Goal: Transaction & Acquisition: Download file/media

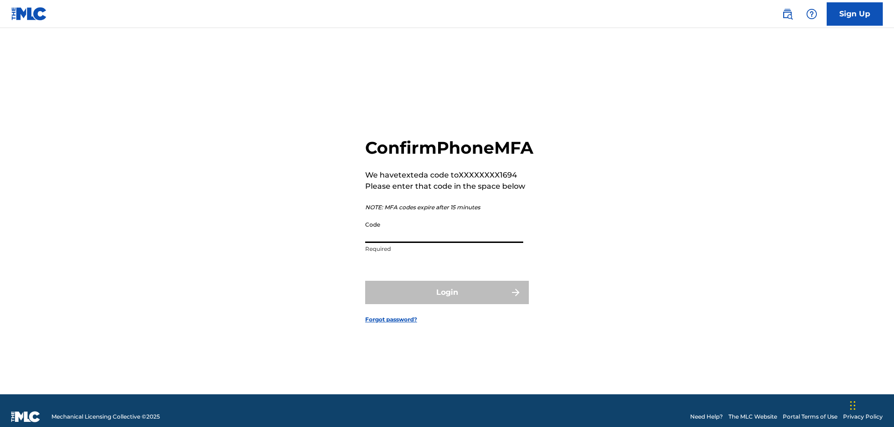
click at [427, 243] on input "Code" at bounding box center [444, 230] width 158 height 27
type input "820583"
click at [454, 304] on button "Login" at bounding box center [447, 292] width 164 height 23
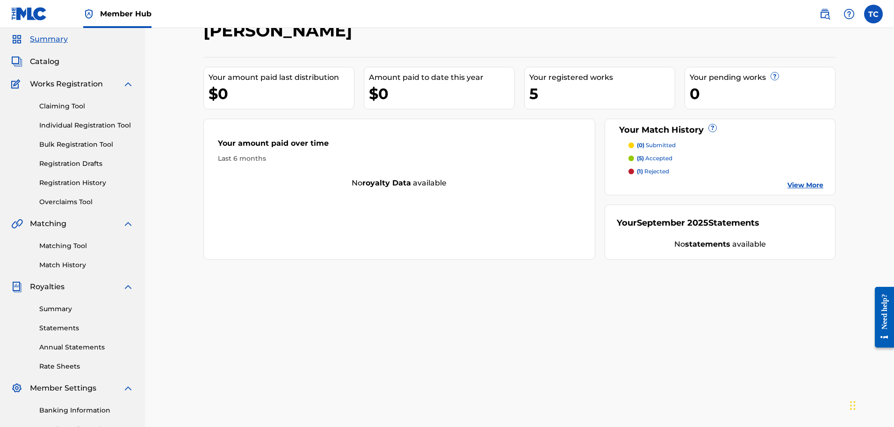
scroll to position [29, 0]
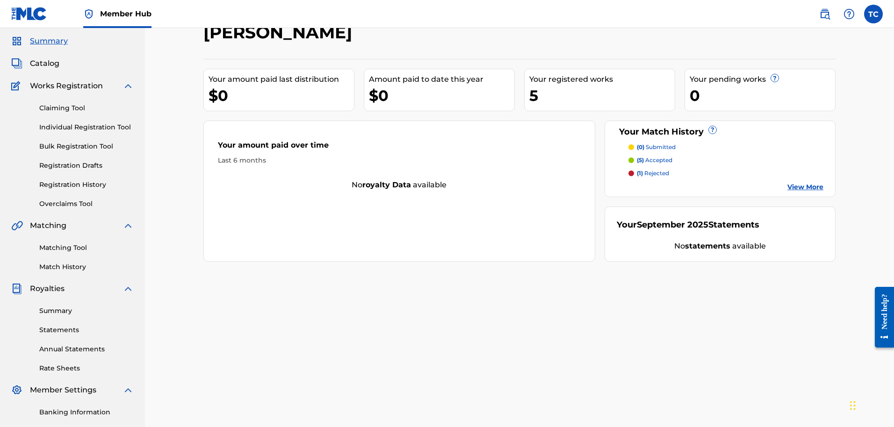
click at [796, 185] on link "View More" at bounding box center [806, 187] width 36 height 10
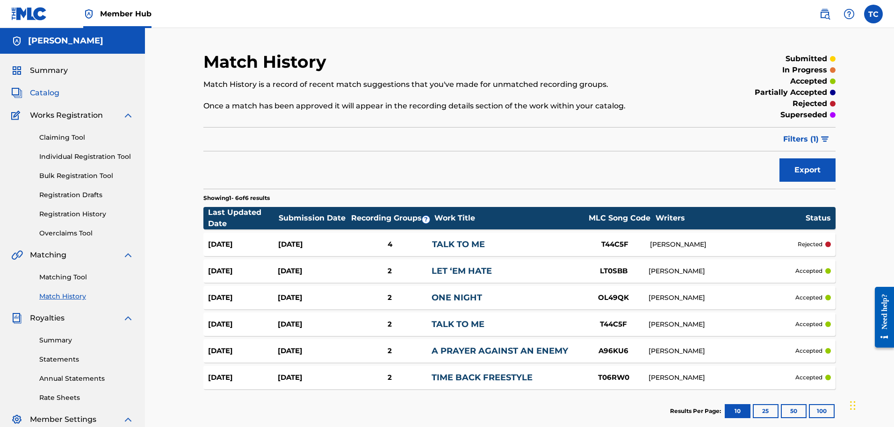
click at [48, 94] on span "Catalog" at bounding box center [44, 92] width 29 height 11
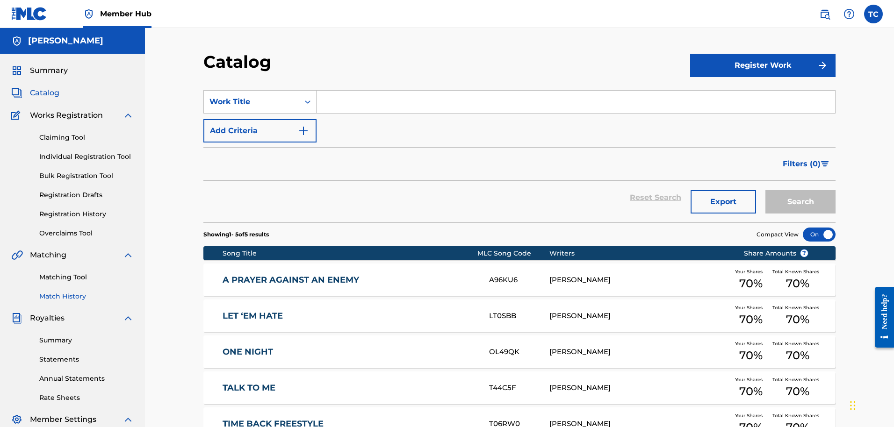
click at [64, 297] on link "Match History" at bounding box center [86, 297] width 94 height 10
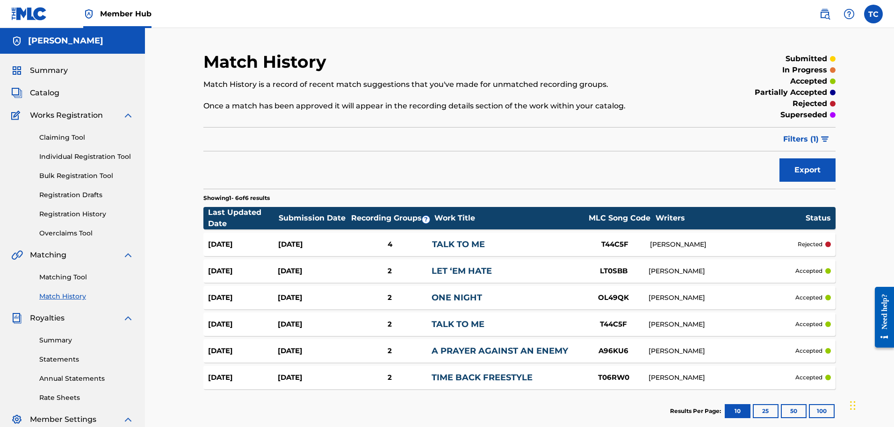
click at [318, 248] on div "[DATE]" at bounding box center [313, 244] width 70 height 11
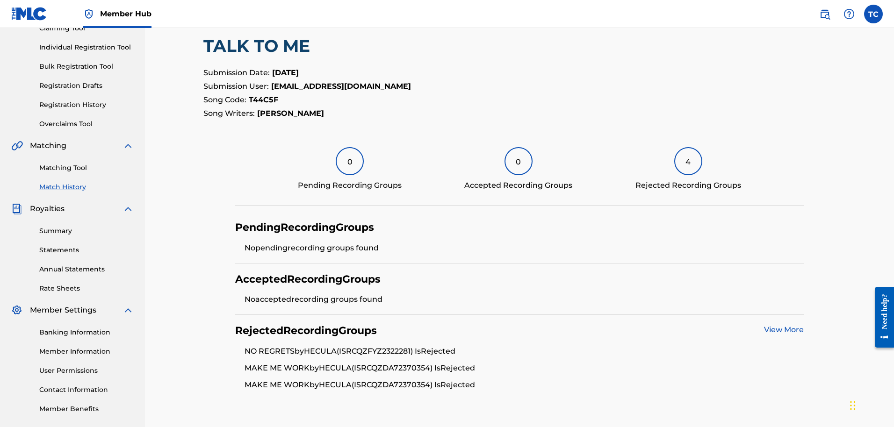
scroll to position [77, 0]
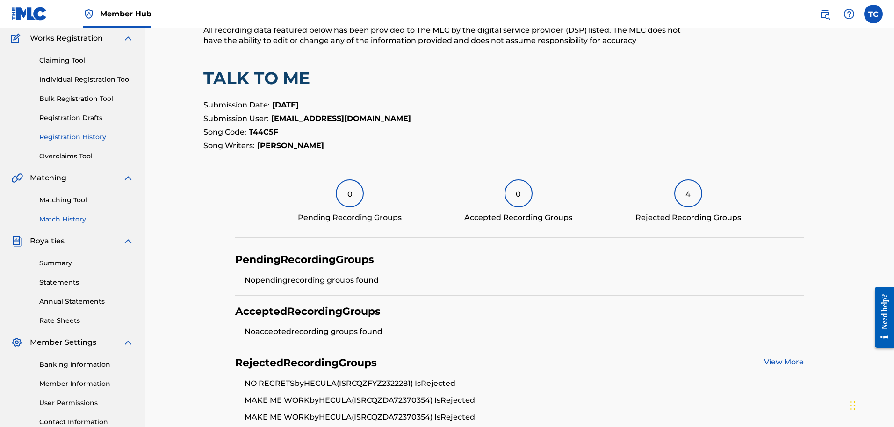
click at [81, 137] on link "Registration History" at bounding box center [86, 137] width 94 height 10
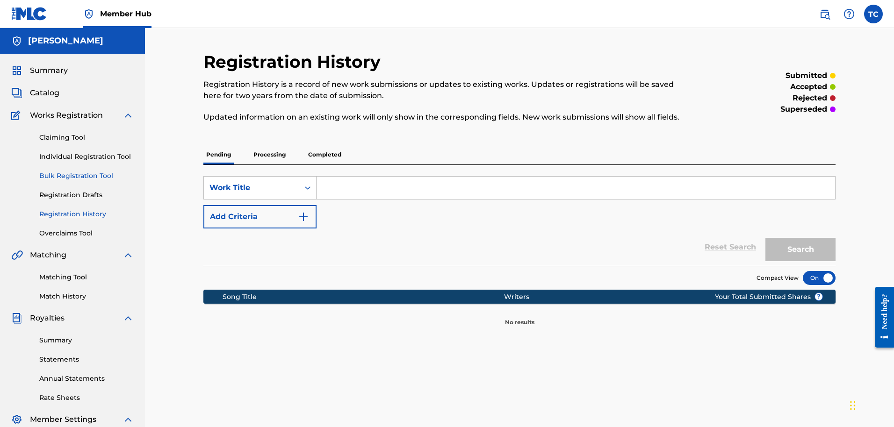
click at [92, 177] on link "Bulk Registration Tool" at bounding box center [86, 176] width 94 height 10
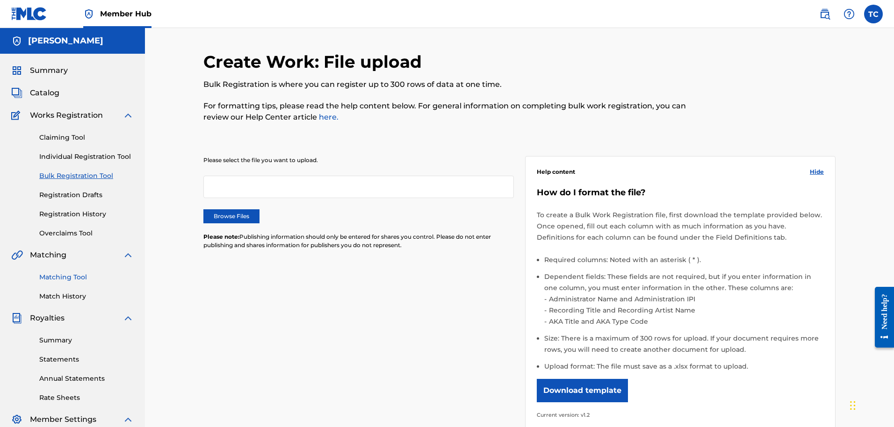
click at [61, 280] on link "Matching Tool" at bounding box center [86, 278] width 94 height 10
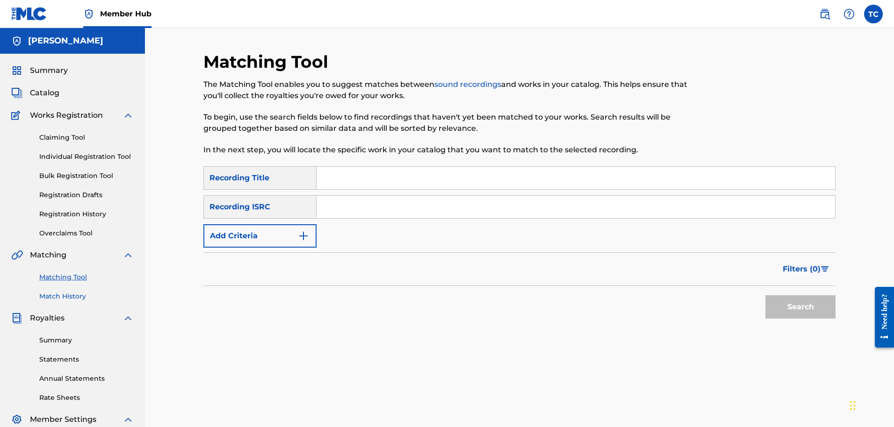
click at [65, 297] on link "Match History" at bounding box center [86, 297] width 94 height 10
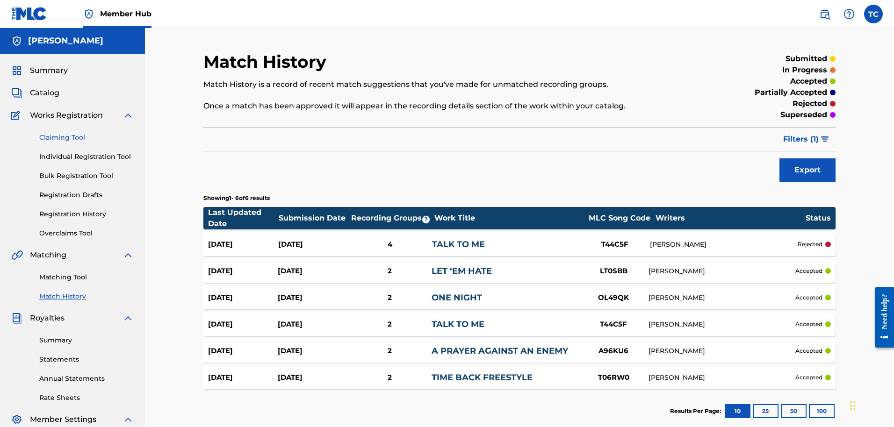
click at [81, 137] on link "Claiming Tool" at bounding box center [86, 138] width 94 height 10
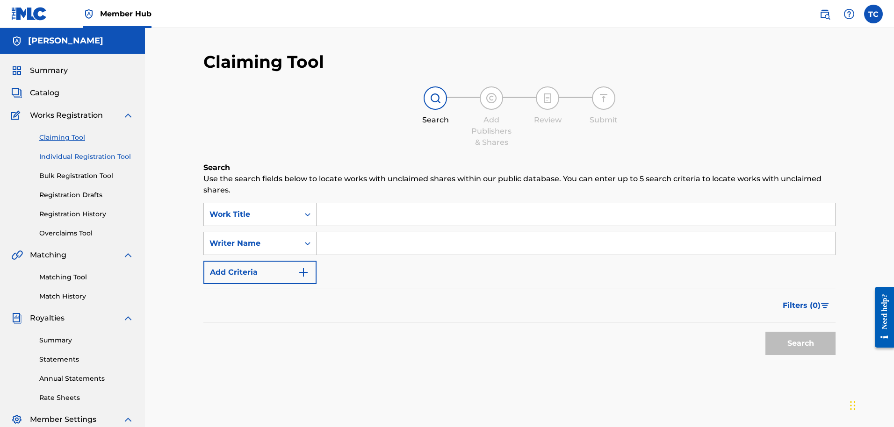
click at [74, 157] on link "Individual Registration Tool" at bounding box center [86, 157] width 94 height 10
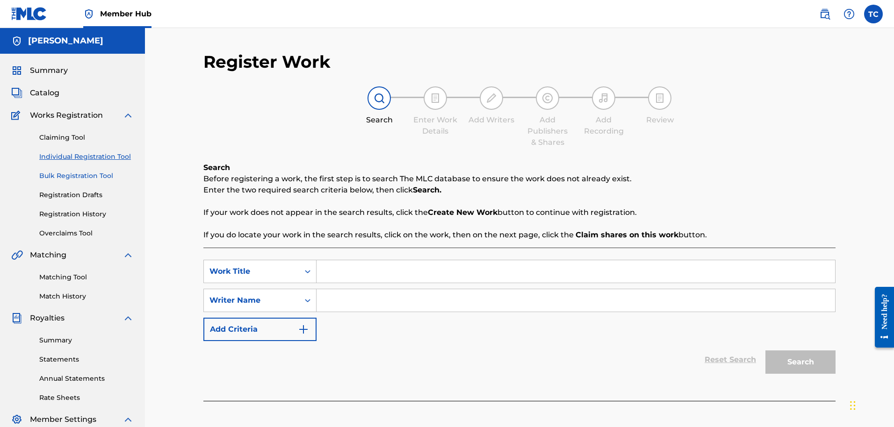
click at [87, 174] on link "Bulk Registration Tool" at bounding box center [86, 176] width 94 height 10
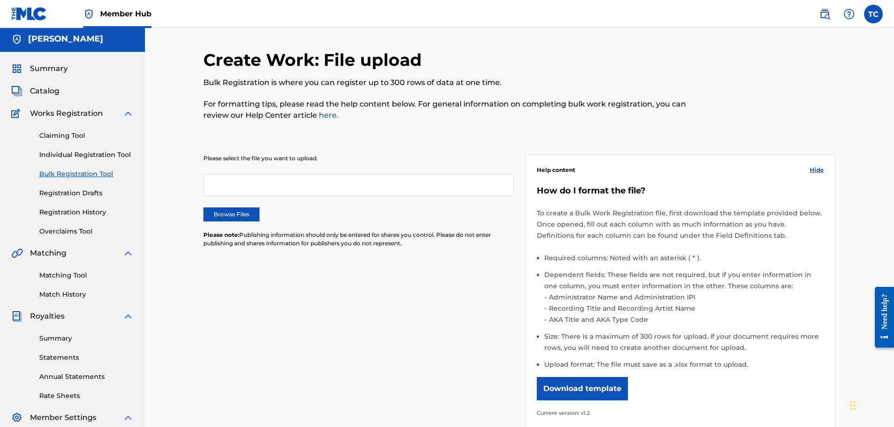
scroll to position [4, 0]
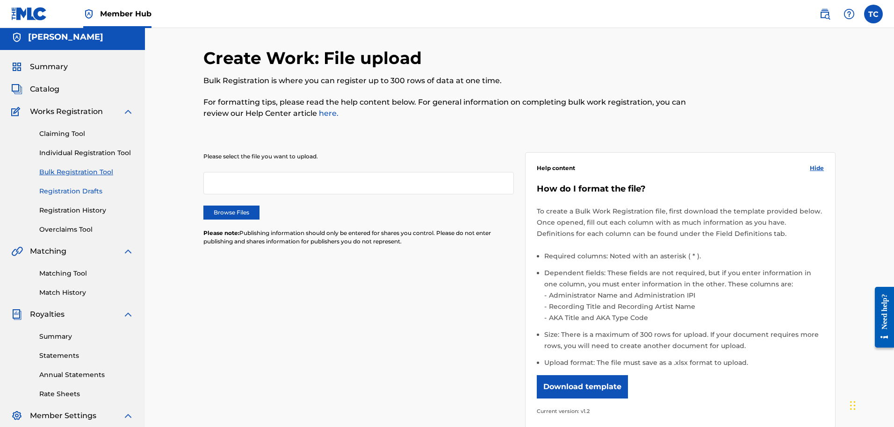
click at [81, 189] on link "Registration Drafts" at bounding box center [86, 192] width 94 height 10
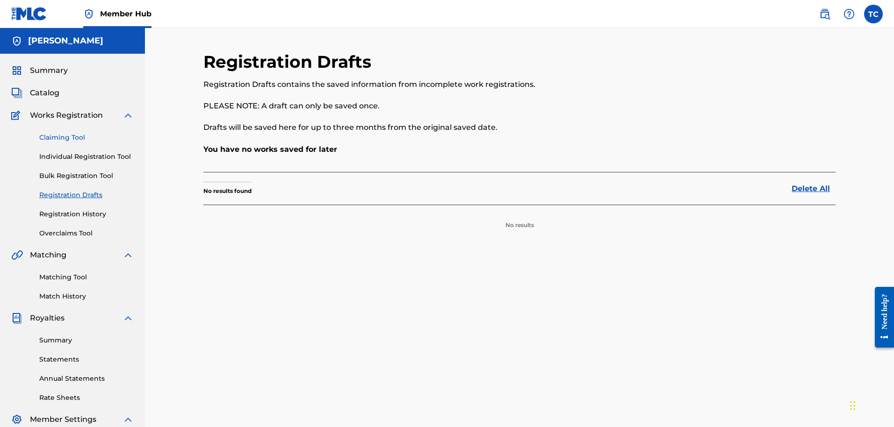
click at [62, 134] on link "Claiming Tool" at bounding box center [86, 138] width 94 height 10
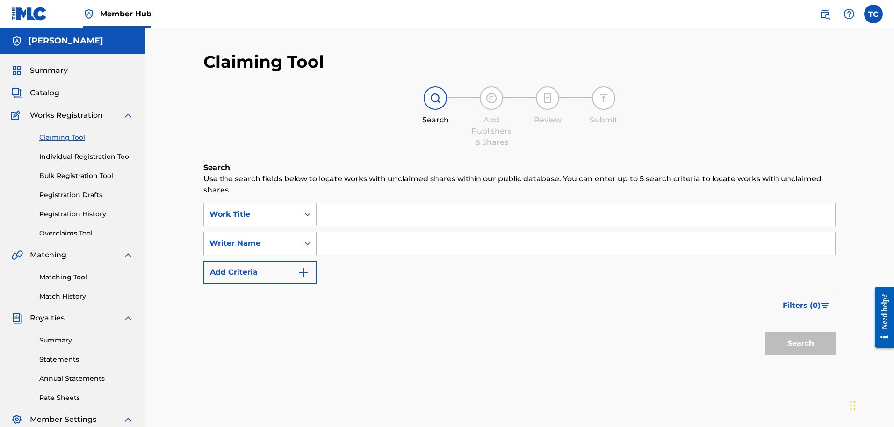
click at [311, 242] on icon "Search Form" at bounding box center [307, 243] width 9 height 9
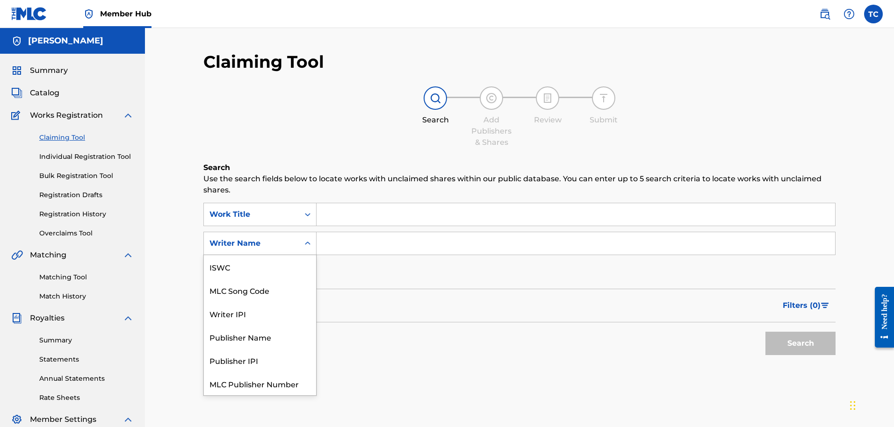
scroll to position [23, 0]
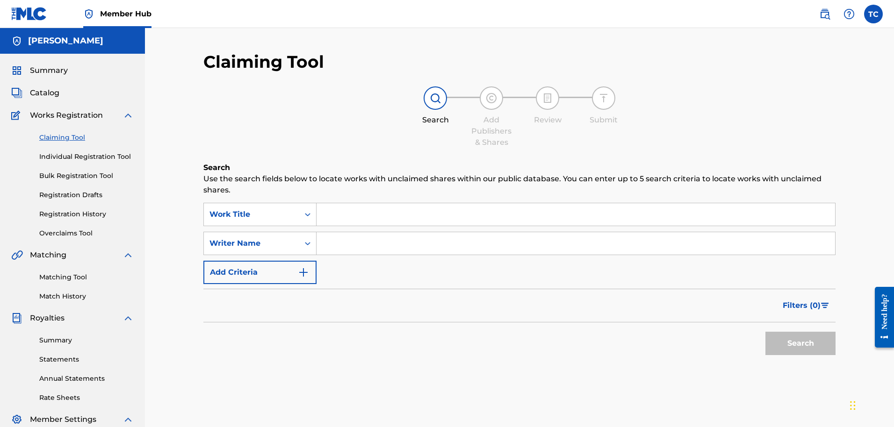
click at [327, 243] on input "Search Form" at bounding box center [576, 243] width 519 height 22
type input "hecula"
click at [786, 333] on button "Search" at bounding box center [801, 343] width 70 height 23
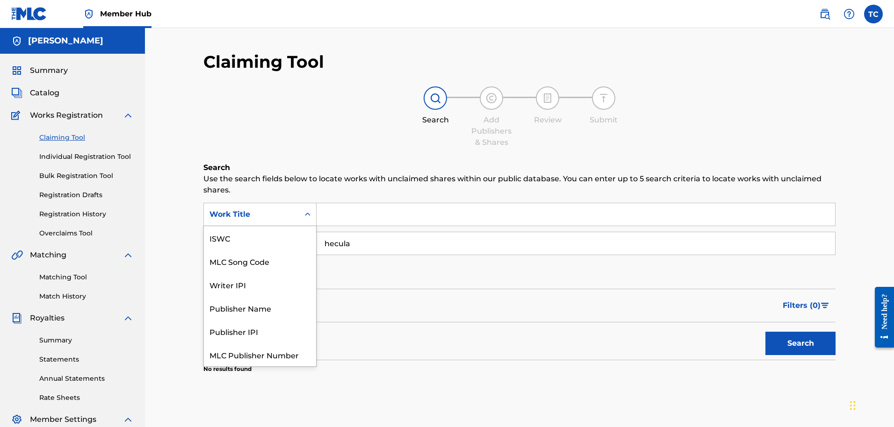
click at [301, 213] on div "Search Form" at bounding box center [307, 214] width 17 height 17
click at [276, 255] on div "Writer IPI" at bounding box center [260, 261] width 112 height 23
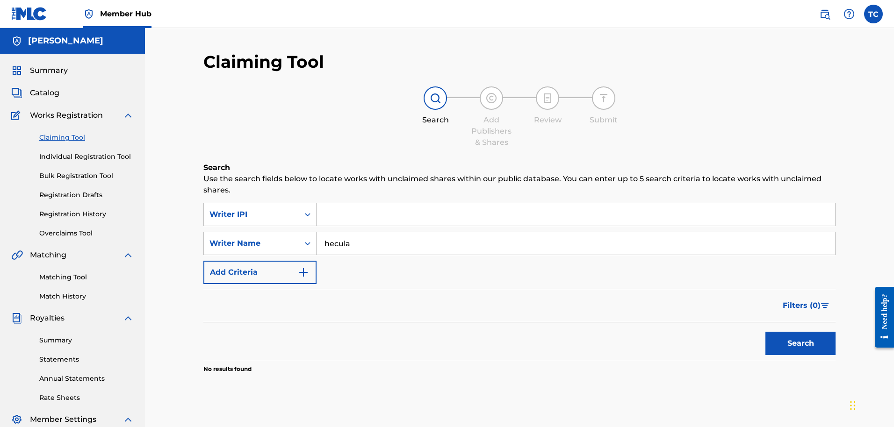
drag, startPoint x: 467, startPoint y: 95, endPoint x: 468, endPoint y: 137, distance: 42.1
click at [467, 117] on div "Search Add Publishers & Shares Review Submit" at bounding box center [519, 118] width 632 height 62
click at [338, 220] on input "Search Form" at bounding box center [576, 214] width 519 height 22
type input "00822618740"
click at [805, 344] on button "Search" at bounding box center [801, 343] width 70 height 23
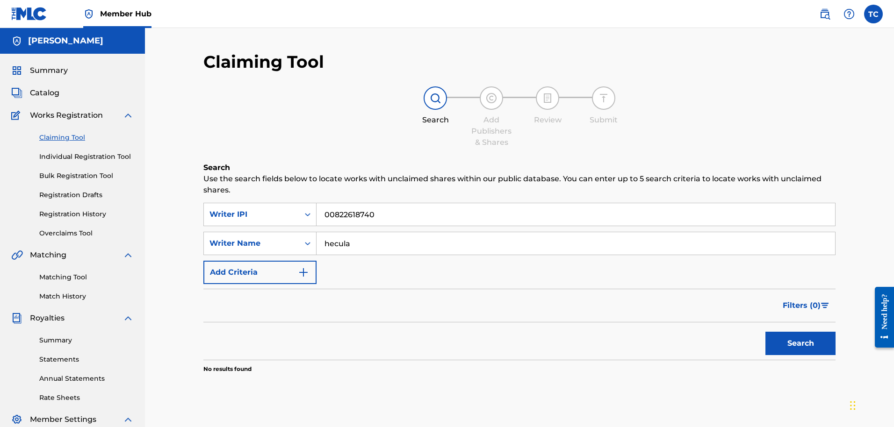
click at [365, 244] on input "hecula" at bounding box center [576, 243] width 519 height 22
drag, startPoint x: 356, startPoint y: 244, endPoint x: 338, endPoint y: 243, distance: 18.7
click at [340, 244] on input "hecula" at bounding box center [576, 243] width 519 height 22
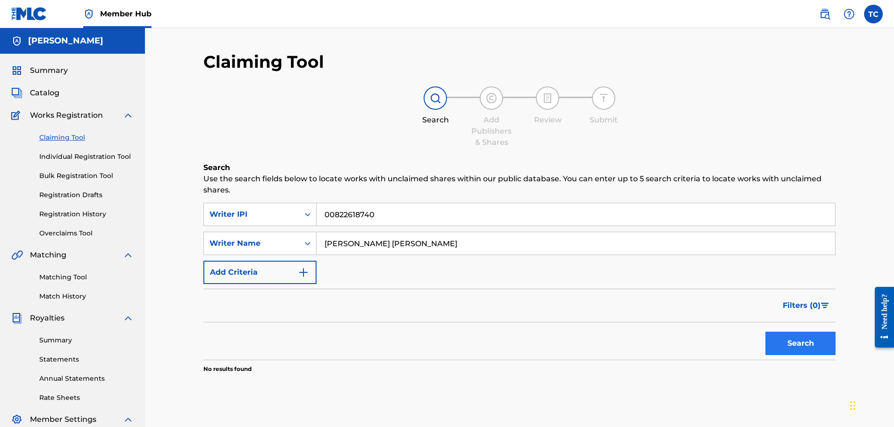
type input "[PERSON_NAME] [PERSON_NAME]"
click at [812, 348] on button "Search" at bounding box center [801, 343] width 70 height 23
click at [305, 271] on img "Search Form" at bounding box center [303, 272] width 11 height 11
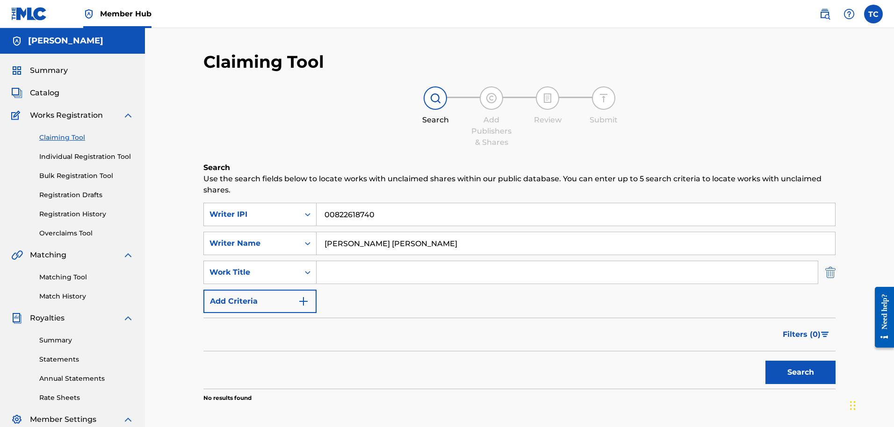
click at [833, 274] on img "Search Form" at bounding box center [830, 272] width 10 height 23
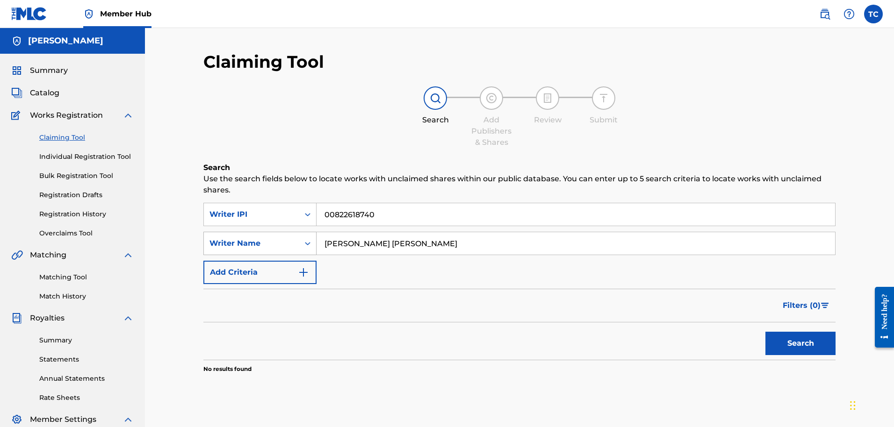
click at [306, 243] on icon "Search Form" at bounding box center [307, 243] width 9 height 9
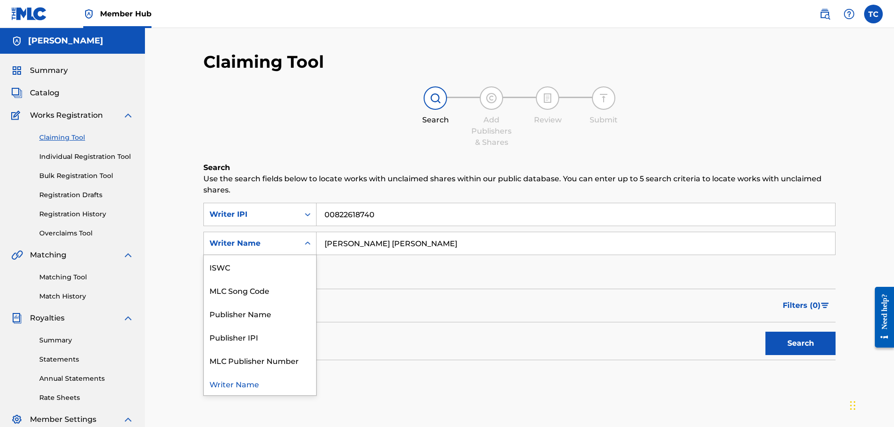
click at [253, 385] on div "Writer Name" at bounding box center [260, 383] width 112 height 23
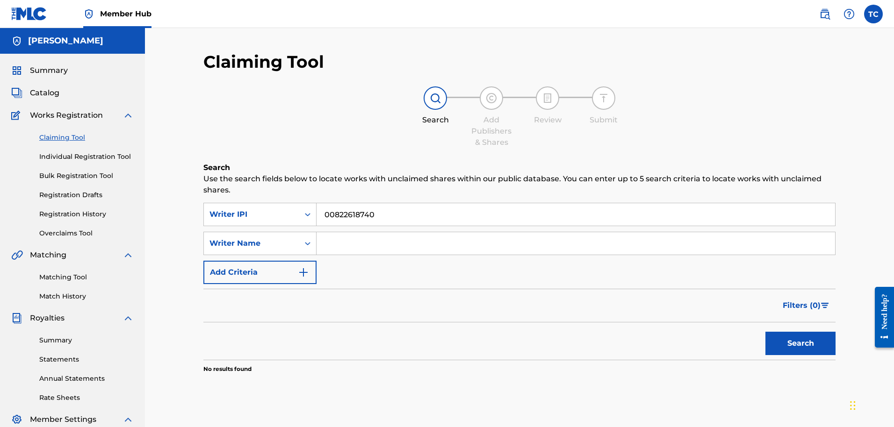
click at [340, 239] on input "Search Form" at bounding box center [576, 243] width 519 height 22
type input "[PERSON_NAME] [PERSON_NAME]"
click at [810, 349] on button "Search" at bounding box center [801, 343] width 70 height 23
click at [100, 157] on link "Individual Registration Tool" at bounding box center [86, 157] width 94 height 10
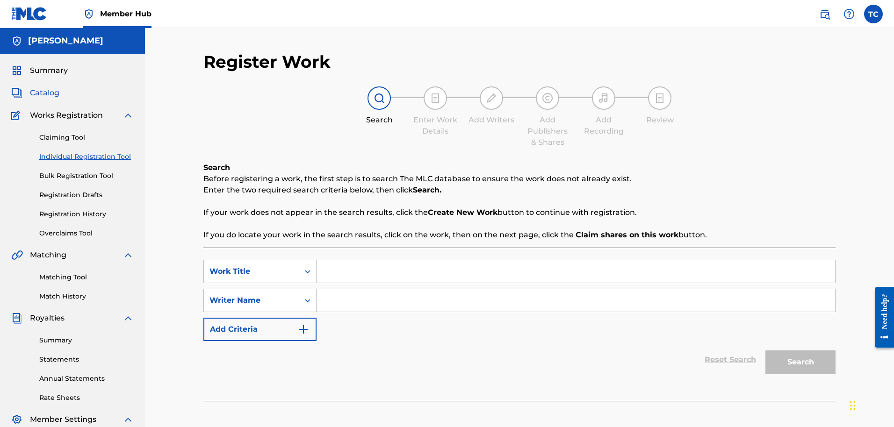
click at [47, 92] on span "Catalog" at bounding box center [44, 92] width 29 height 11
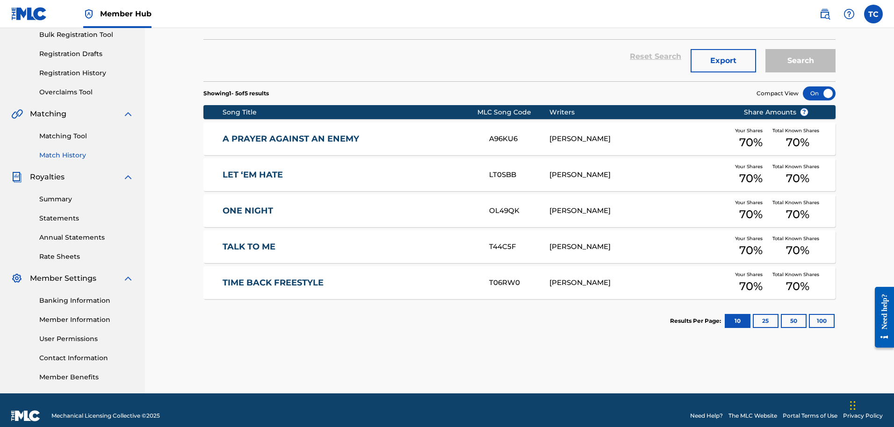
scroll to position [152, 0]
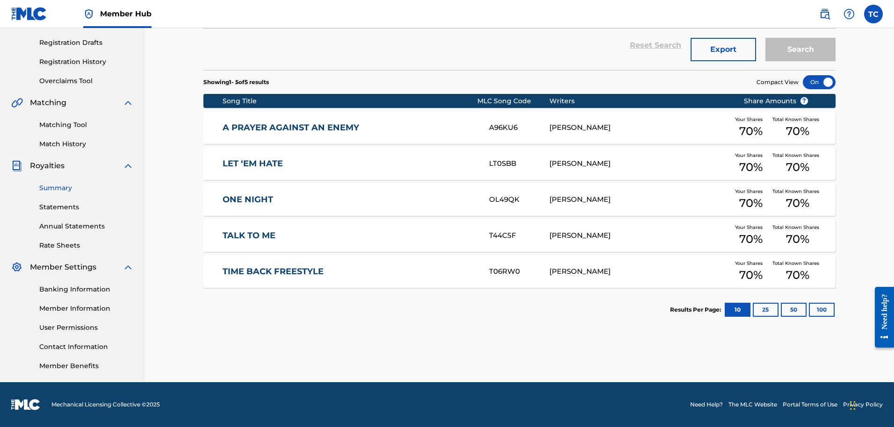
click at [58, 188] on link "Summary" at bounding box center [86, 188] width 94 height 10
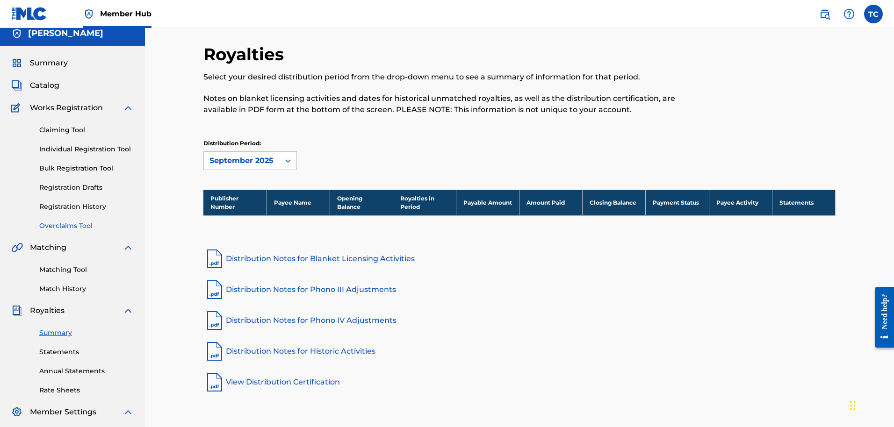
scroll to position [9, 0]
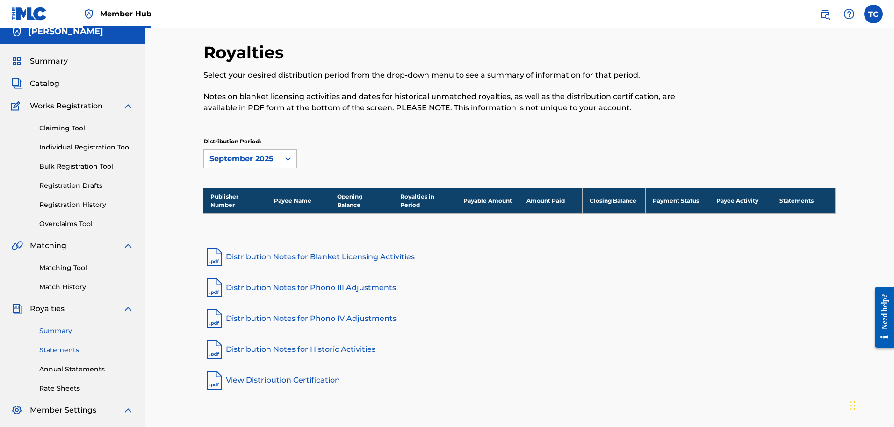
click at [62, 348] on link "Statements" at bounding box center [86, 351] width 94 height 10
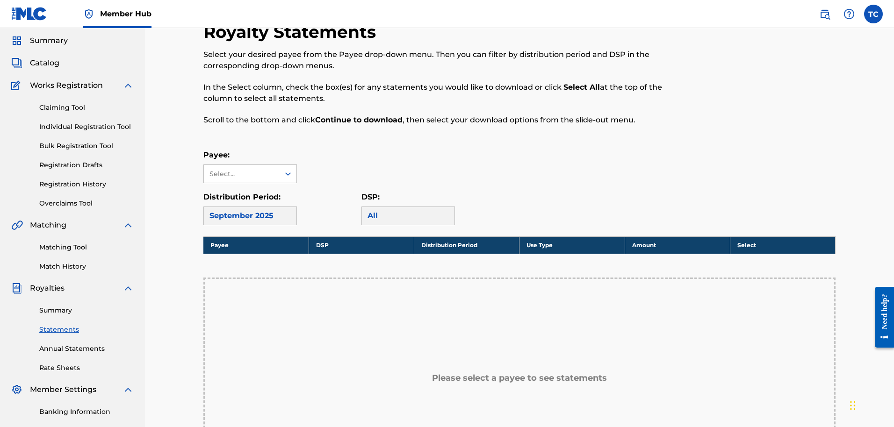
scroll to position [43, 0]
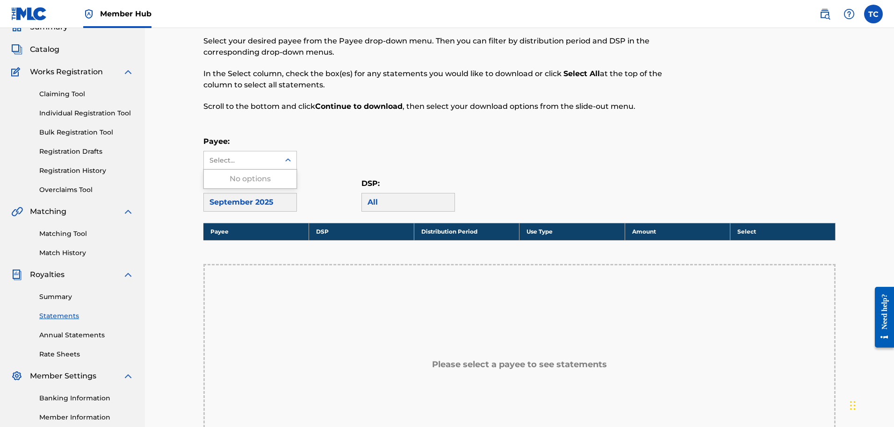
click at [260, 161] on div "Select..." at bounding box center [242, 161] width 64 height 10
click at [389, 202] on div "All" at bounding box center [409, 202] width 94 height 19
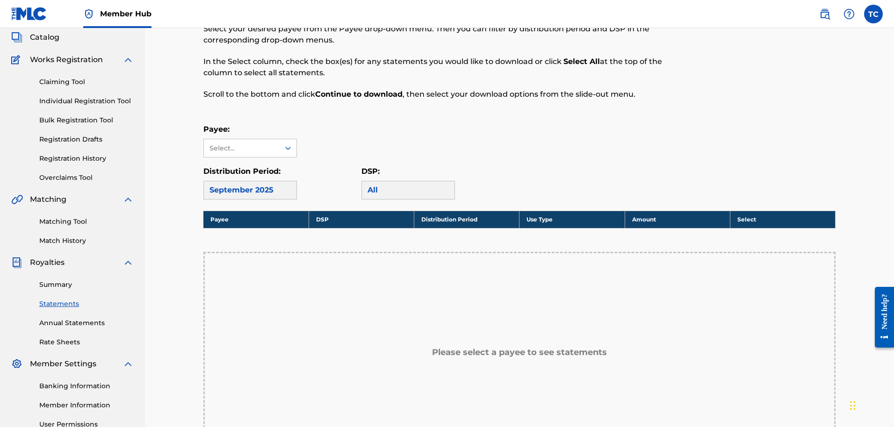
scroll to position [143, 0]
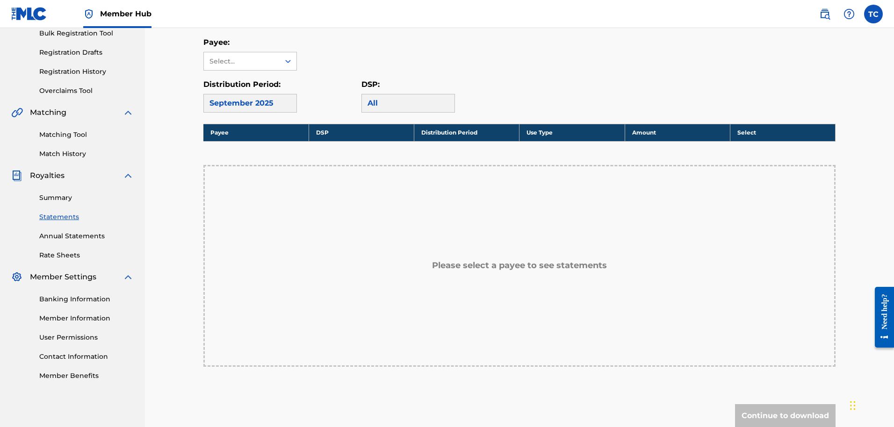
click at [285, 234] on div "Please select a payee to see statements" at bounding box center [519, 266] width 632 height 202
click at [74, 238] on link "Annual Statements" at bounding box center [86, 236] width 94 height 10
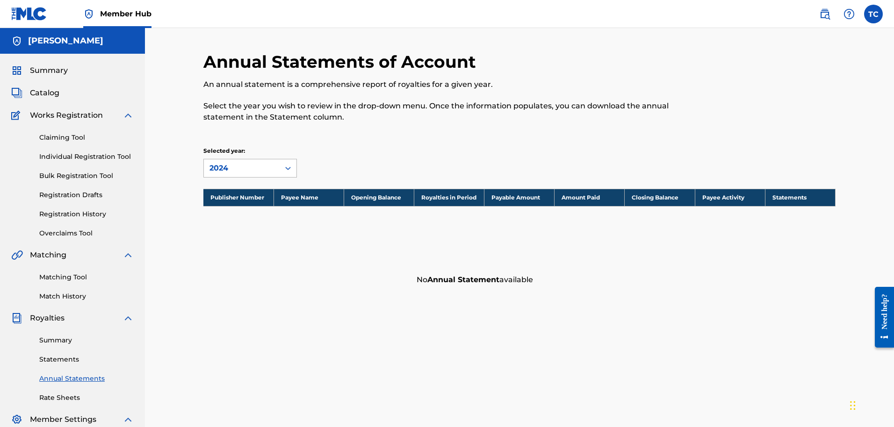
click at [283, 165] on div at bounding box center [288, 168] width 17 height 17
click at [229, 210] on div "2023" at bounding box center [250, 212] width 93 height 23
click at [288, 169] on icon at bounding box center [287, 168] width 9 height 9
click at [267, 186] on div "2024" at bounding box center [250, 189] width 93 height 23
click at [69, 296] on link "Match History" at bounding box center [86, 297] width 94 height 10
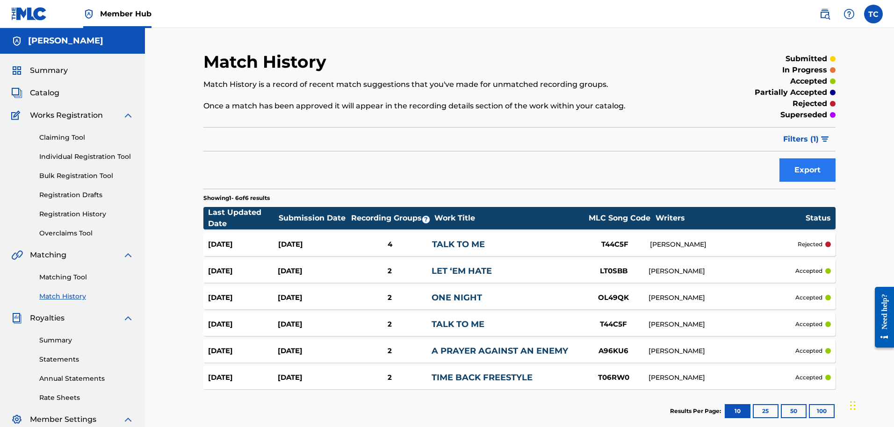
click at [795, 164] on button "Export" at bounding box center [808, 170] width 56 height 23
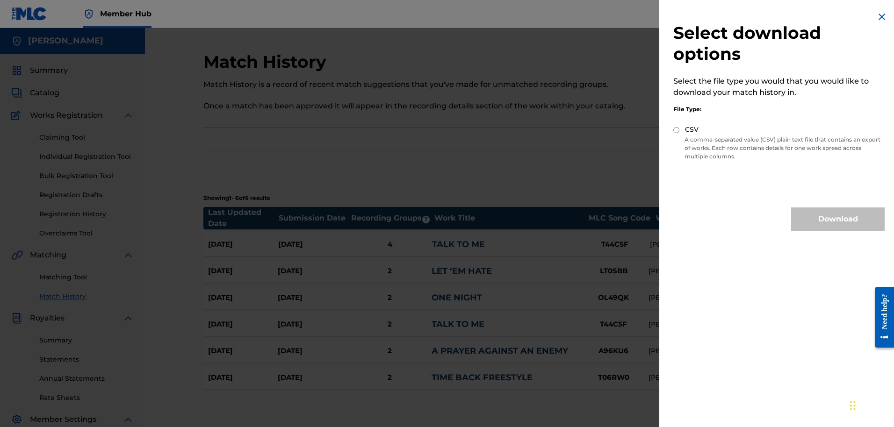
click at [675, 130] on input "CSV" at bounding box center [676, 130] width 6 height 6
radio input "true"
click at [813, 219] on button "Download" at bounding box center [838, 219] width 94 height 23
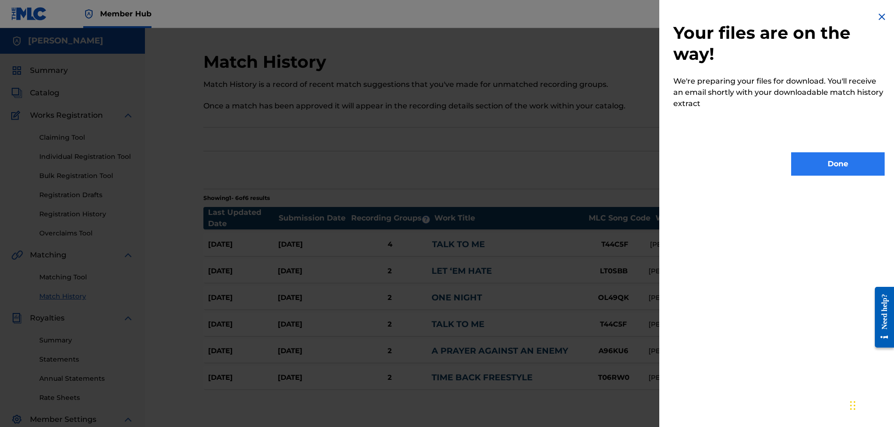
click at [801, 171] on button "Done" at bounding box center [838, 163] width 94 height 23
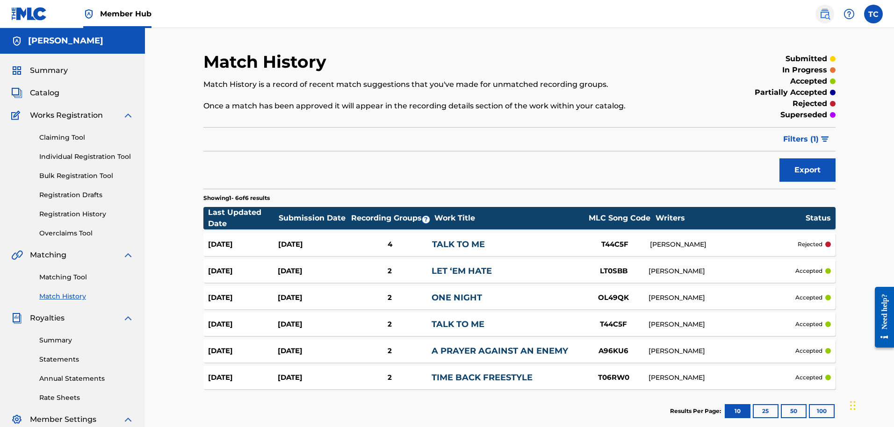
click at [826, 18] on img at bounding box center [824, 13] width 11 height 11
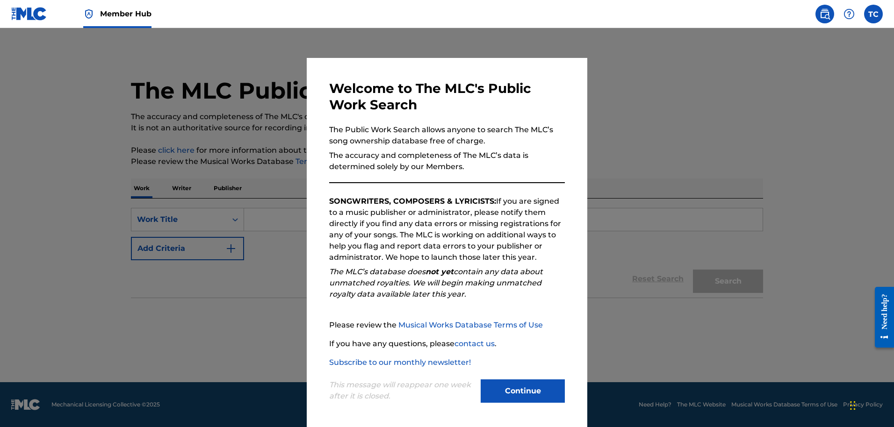
click at [781, 207] on div at bounding box center [447, 241] width 894 height 427
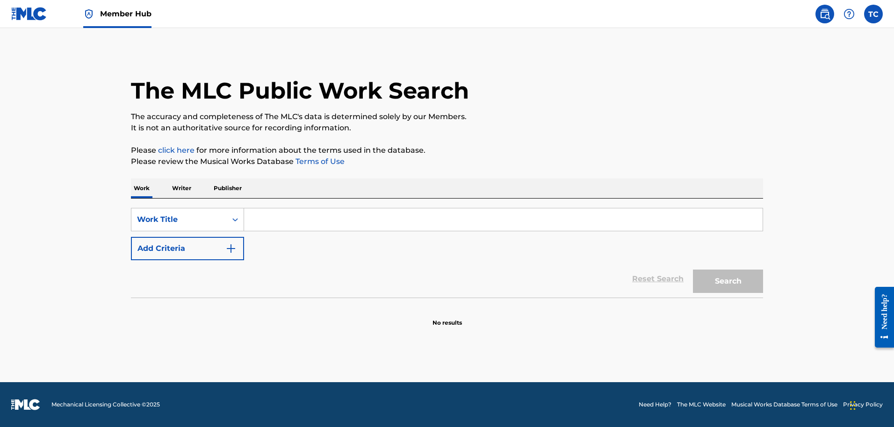
click at [23, 14] on img at bounding box center [29, 14] width 36 height 14
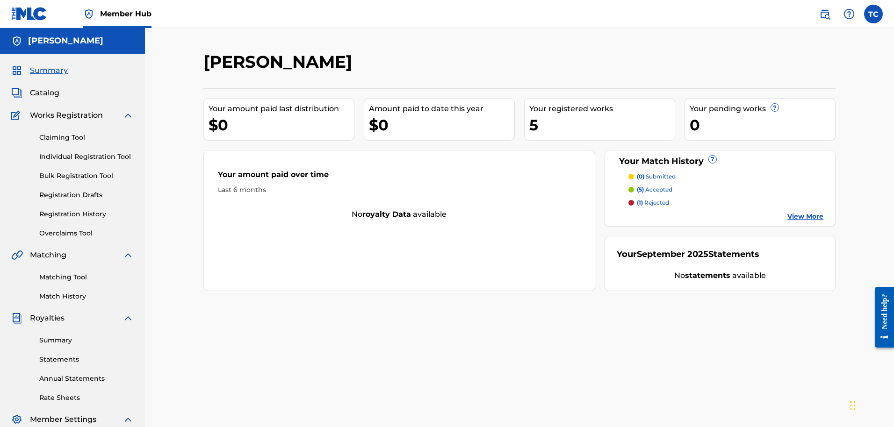
click at [586, 123] on div "5" at bounding box center [601, 125] width 145 height 21
click at [870, 15] on label at bounding box center [873, 14] width 19 height 19
click at [874, 14] on input "TC [PERSON_NAME] [EMAIL_ADDRESS][DOMAIN_NAME] Notification Preferences Profile …" at bounding box center [874, 14] width 0 height 0
click at [780, 117] on link "Profile" at bounding box center [781, 116] width 19 height 8
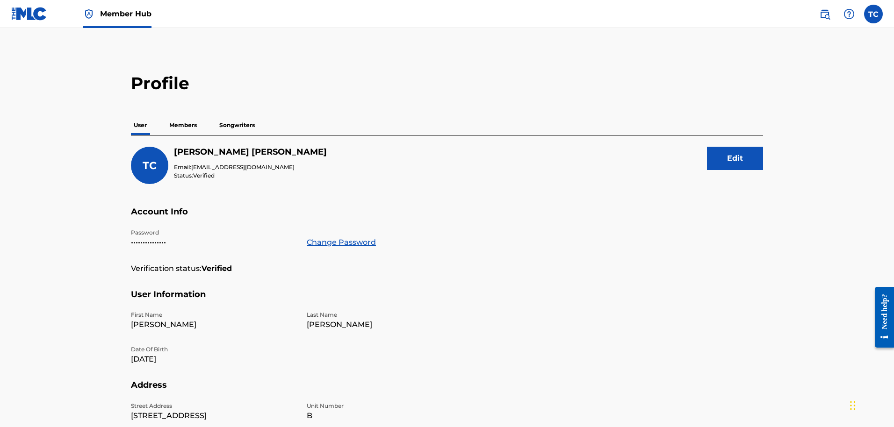
click at [35, 10] on img at bounding box center [29, 14] width 36 height 14
